Goal: Task Accomplishment & Management: Use online tool/utility

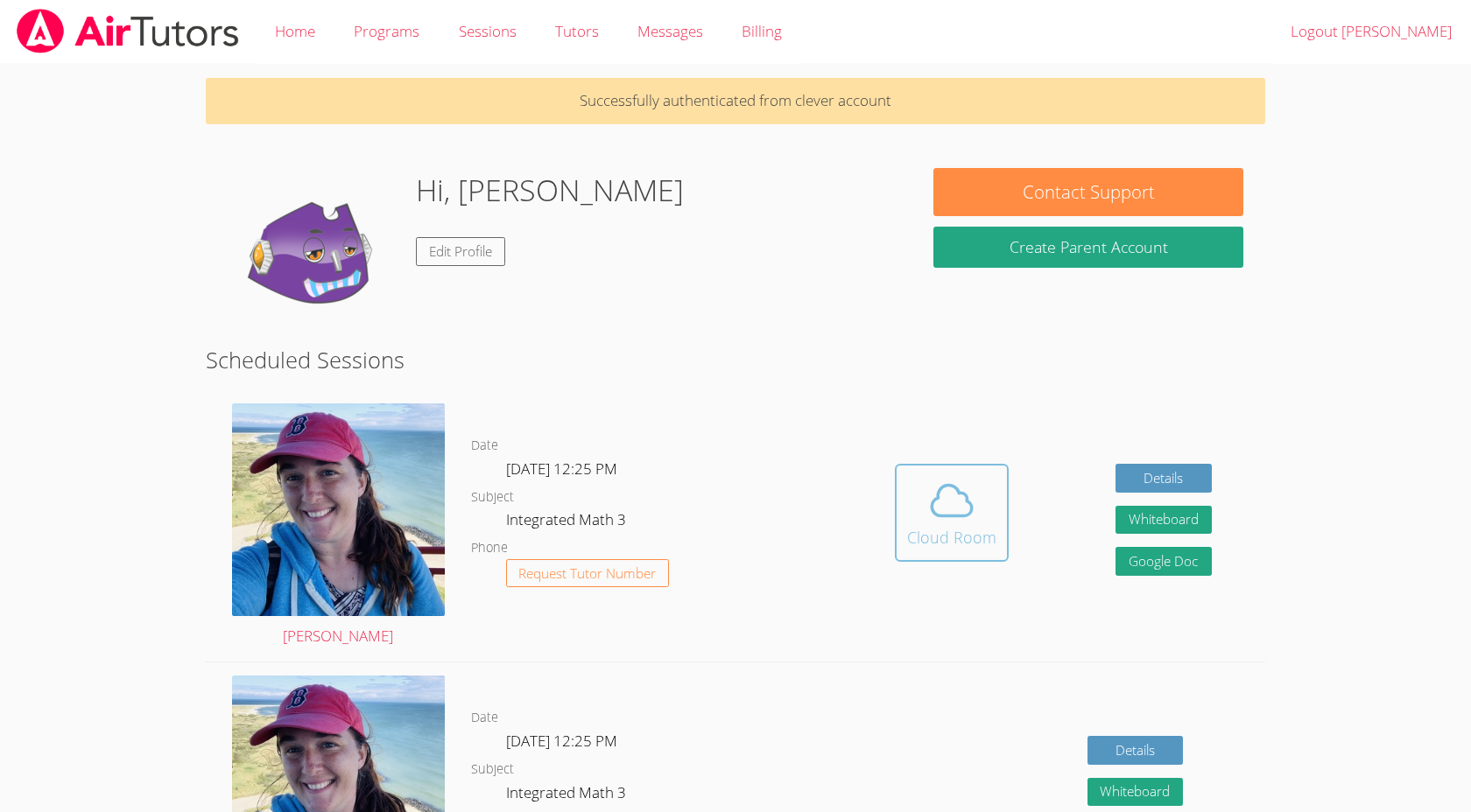
click at [965, 492] on icon at bounding box center [952, 501] width 49 height 49
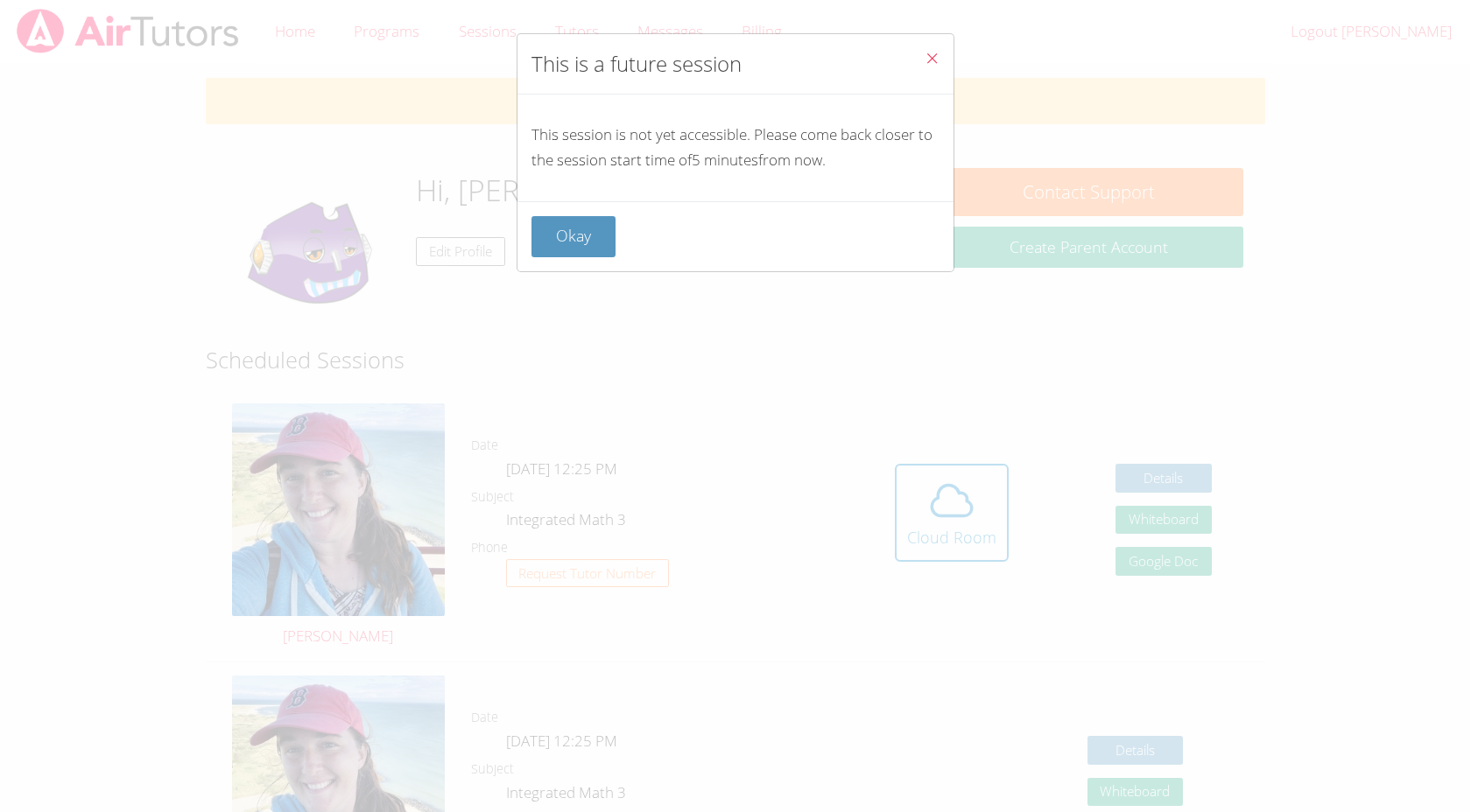
click at [907, 59] on div "This is a future session" at bounding box center [735, 64] width 436 height 61
click at [935, 59] on icon "Close" at bounding box center [932, 58] width 15 height 15
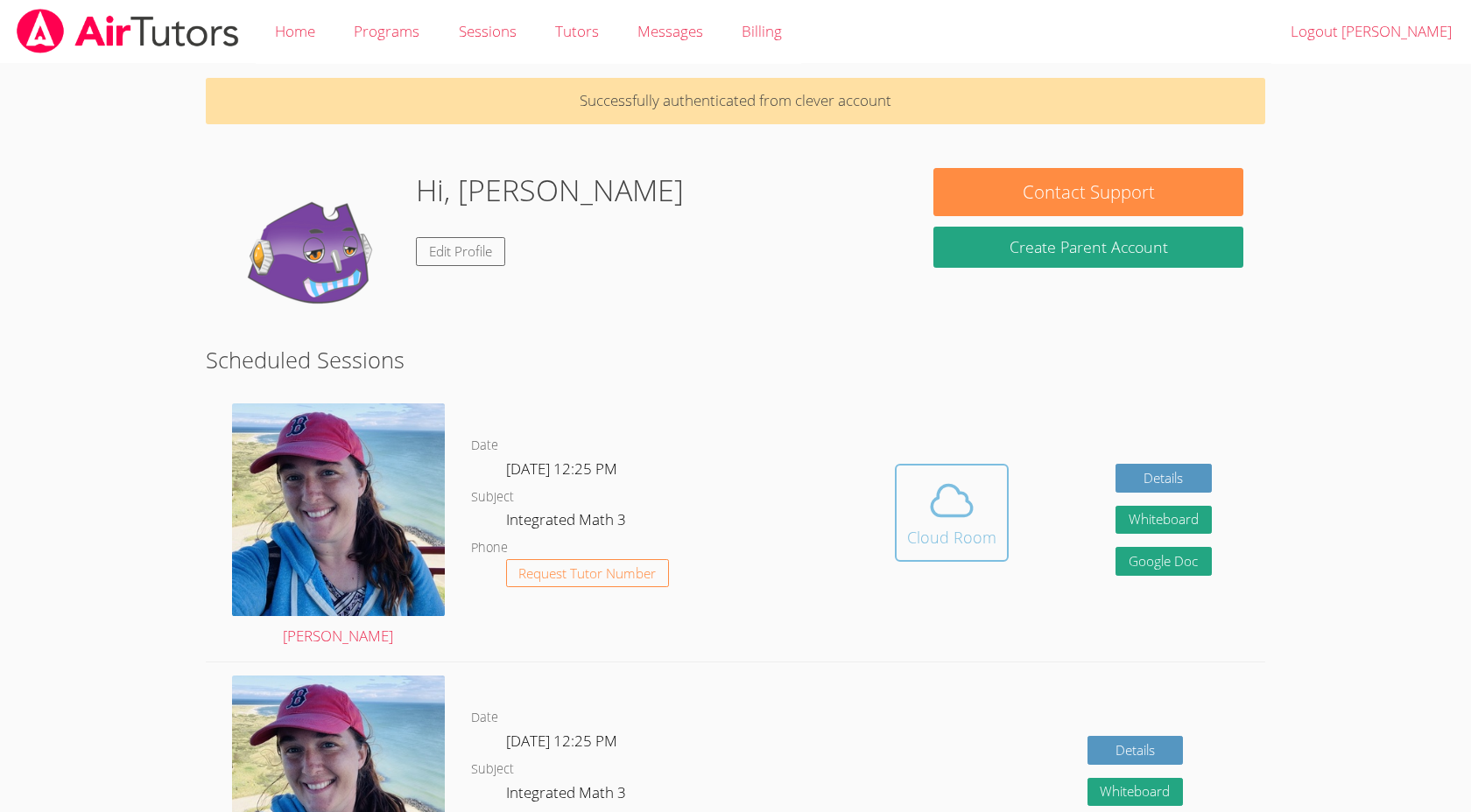
click at [959, 500] on icon at bounding box center [952, 501] width 49 height 49
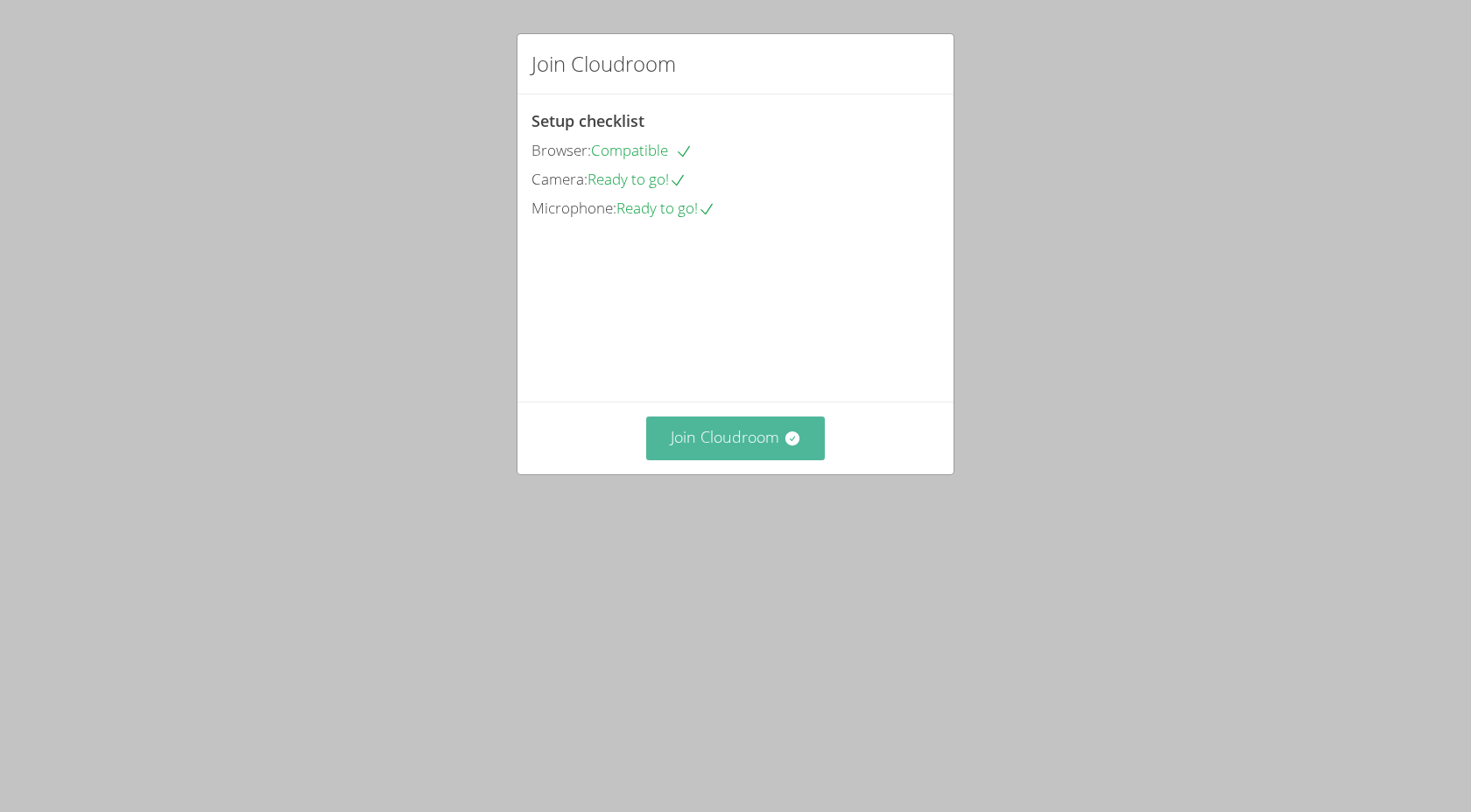
click at [728, 460] on button "Join Cloudroom" at bounding box center [736, 438] width 180 height 43
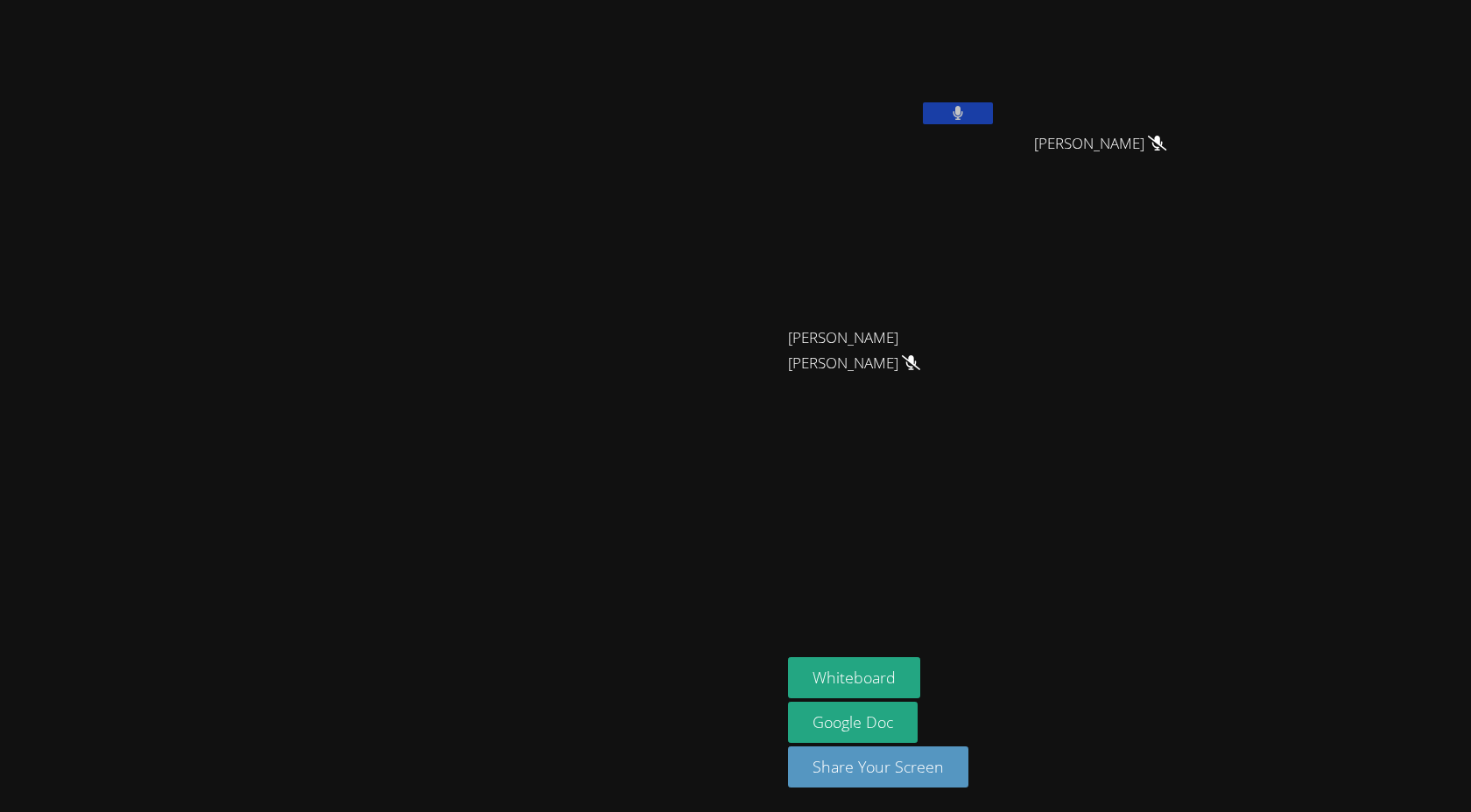
click at [993, 116] on button at bounding box center [958, 113] width 70 height 22
click at [993, 118] on button at bounding box center [958, 113] width 70 height 22
click at [964, 117] on icon at bounding box center [957, 113] width 11 height 15
click at [993, 107] on button at bounding box center [958, 113] width 70 height 22
click at [993, 113] on button at bounding box center [958, 113] width 70 height 22
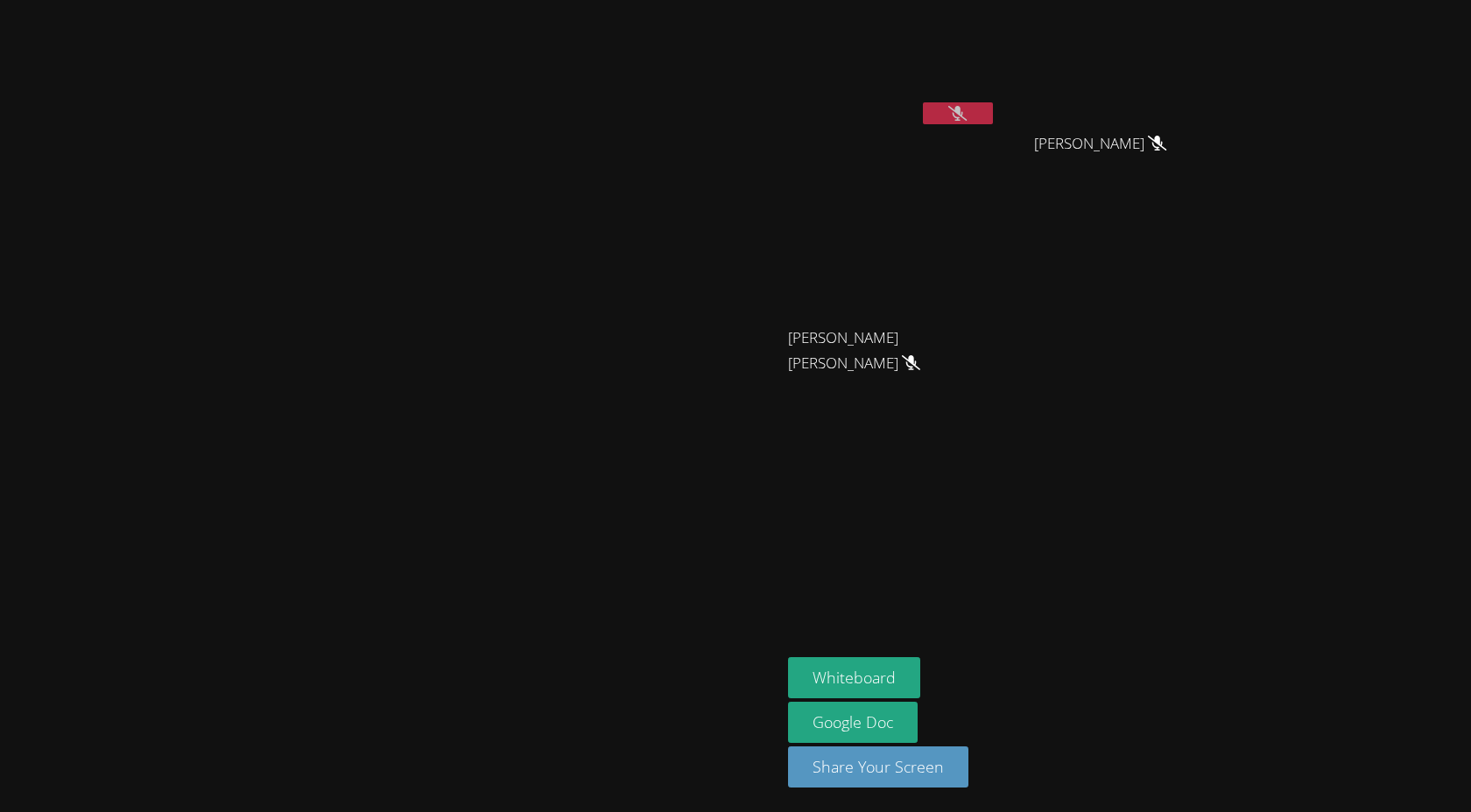
click at [966, 118] on icon at bounding box center [957, 113] width 18 height 15
click at [993, 117] on button at bounding box center [958, 113] width 70 height 22
click at [996, 128] on div "Armando Gonzalez-Mendez" at bounding box center [892, 70] width 209 height 125
click at [993, 122] on button at bounding box center [958, 113] width 70 height 22
click at [993, 122] on button at bounding box center [958, 113] width 70 height 22
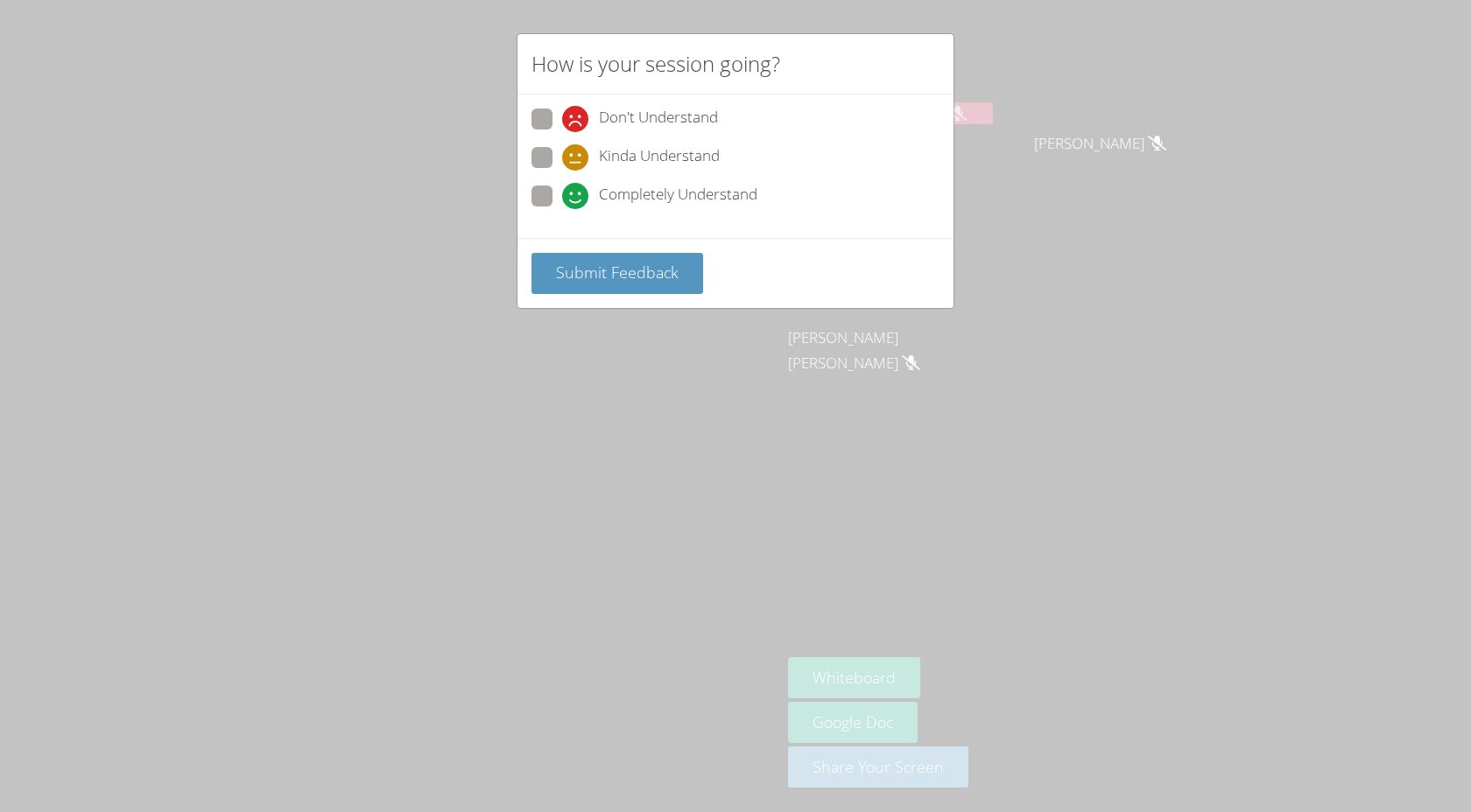
click at [553, 192] on label "Completely Understand" at bounding box center [644, 197] width 225 height 24
click at [562, 192] on input "Completely Understand" at bounding box center [569, 193] width 15 height 15
radio input "true"
click at [580, 262] on span "Submit Feedback" at bounding box center [617, 272] width 122 height 21
